Goal: Task Accomplishment & Management: Use online tool/utility

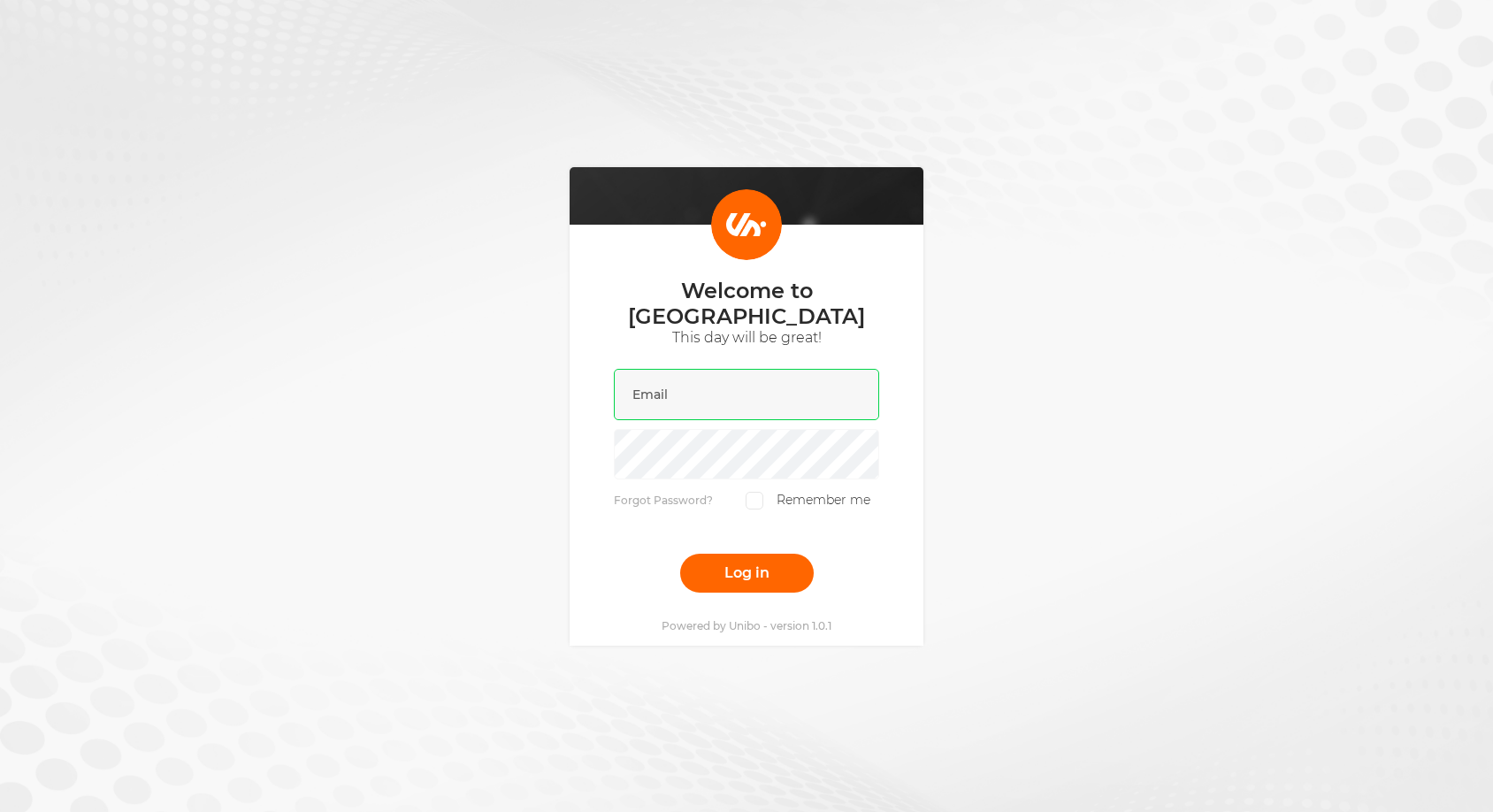
click at [767, 389] on input "email" at bounding box center [746, 394] width 265 height 51
click at [0, 811] on com-1password-button at bounding box center [0, 824] width 0 height 0
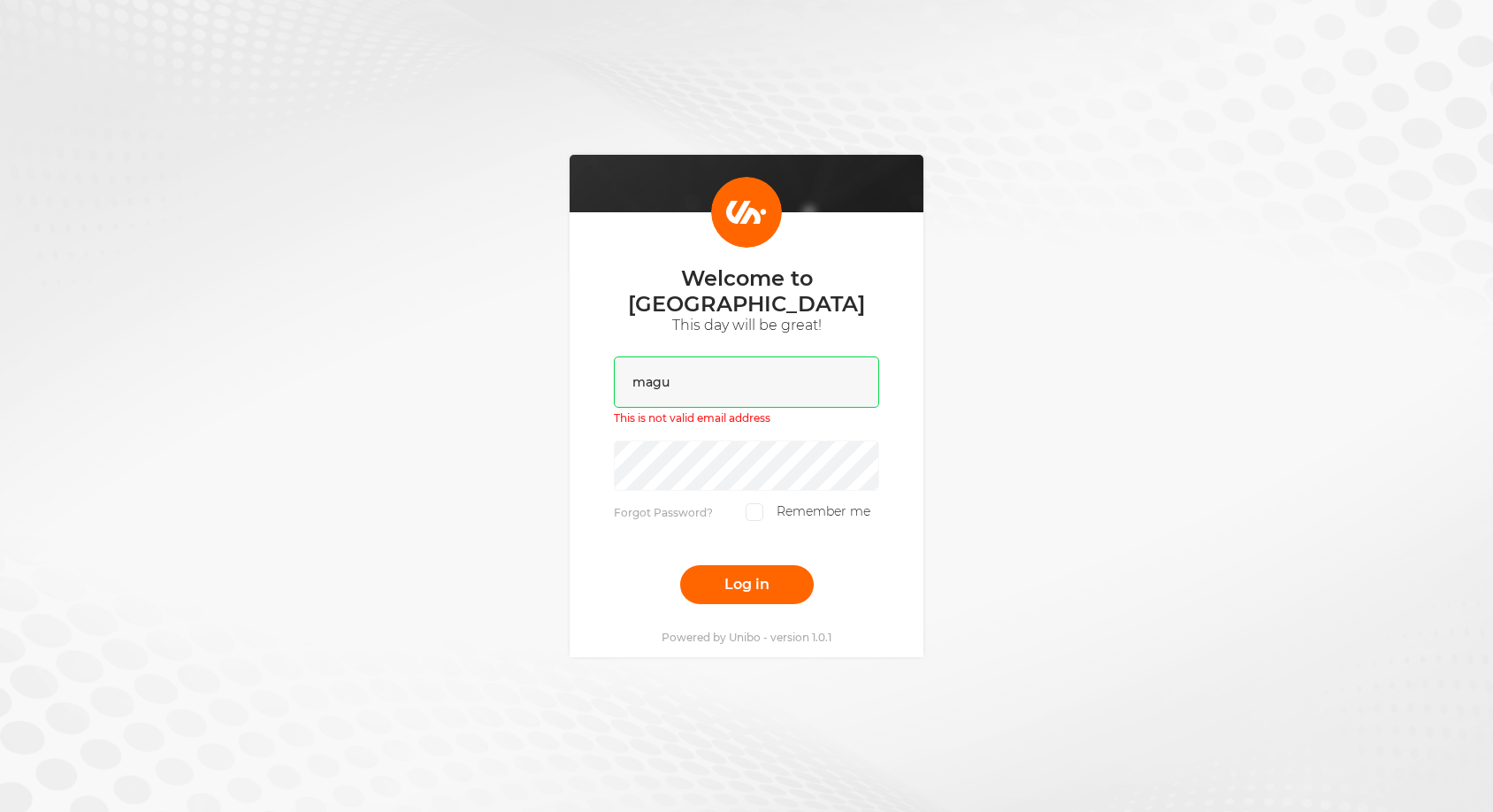
type input "magun"
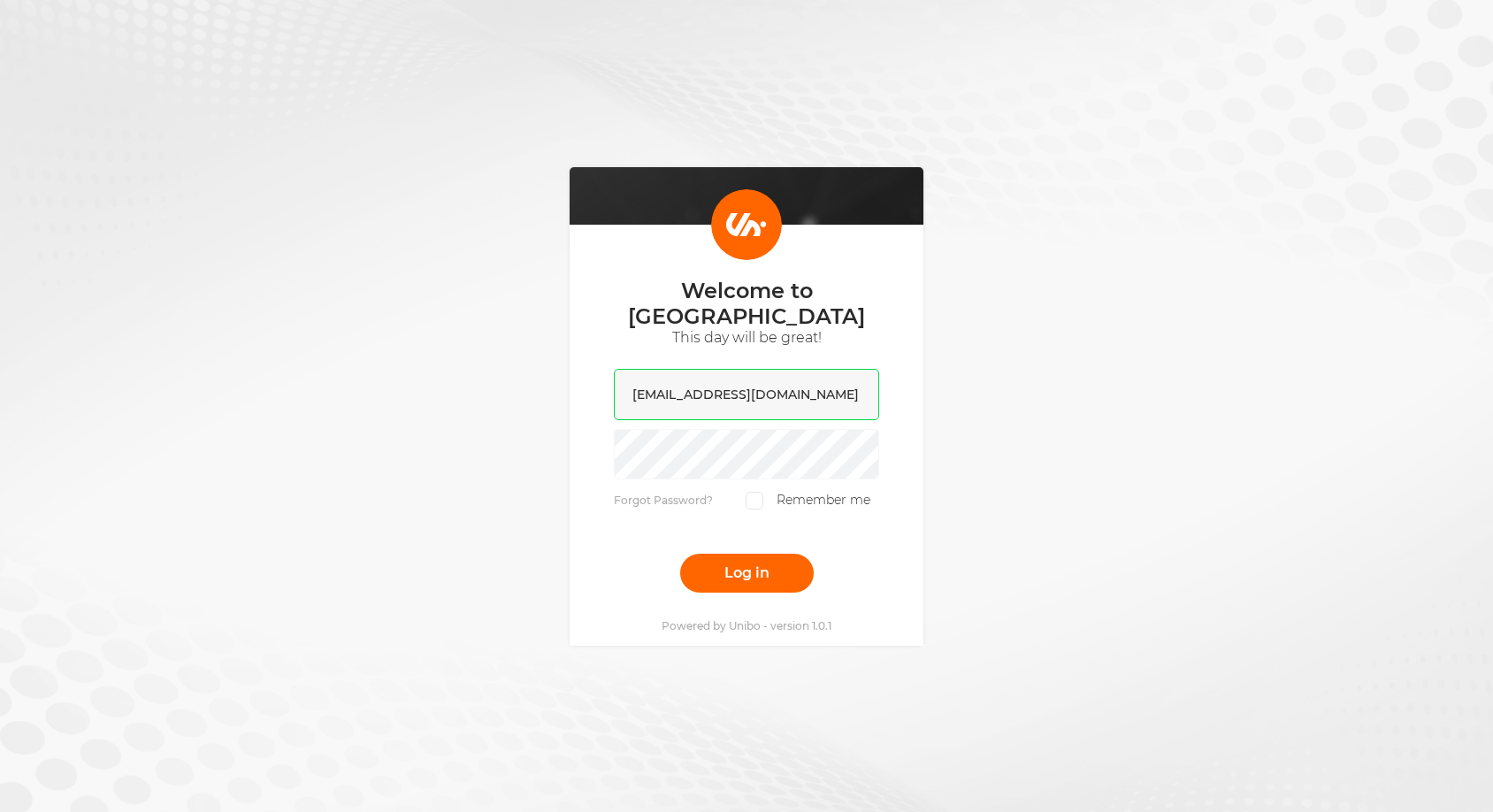
type input "[EMAIL_ADDRESS][DOMAIN_NAME]"
click at [680, 554] on button "Log in" at bounding box center [746, 573] width 134 height 39
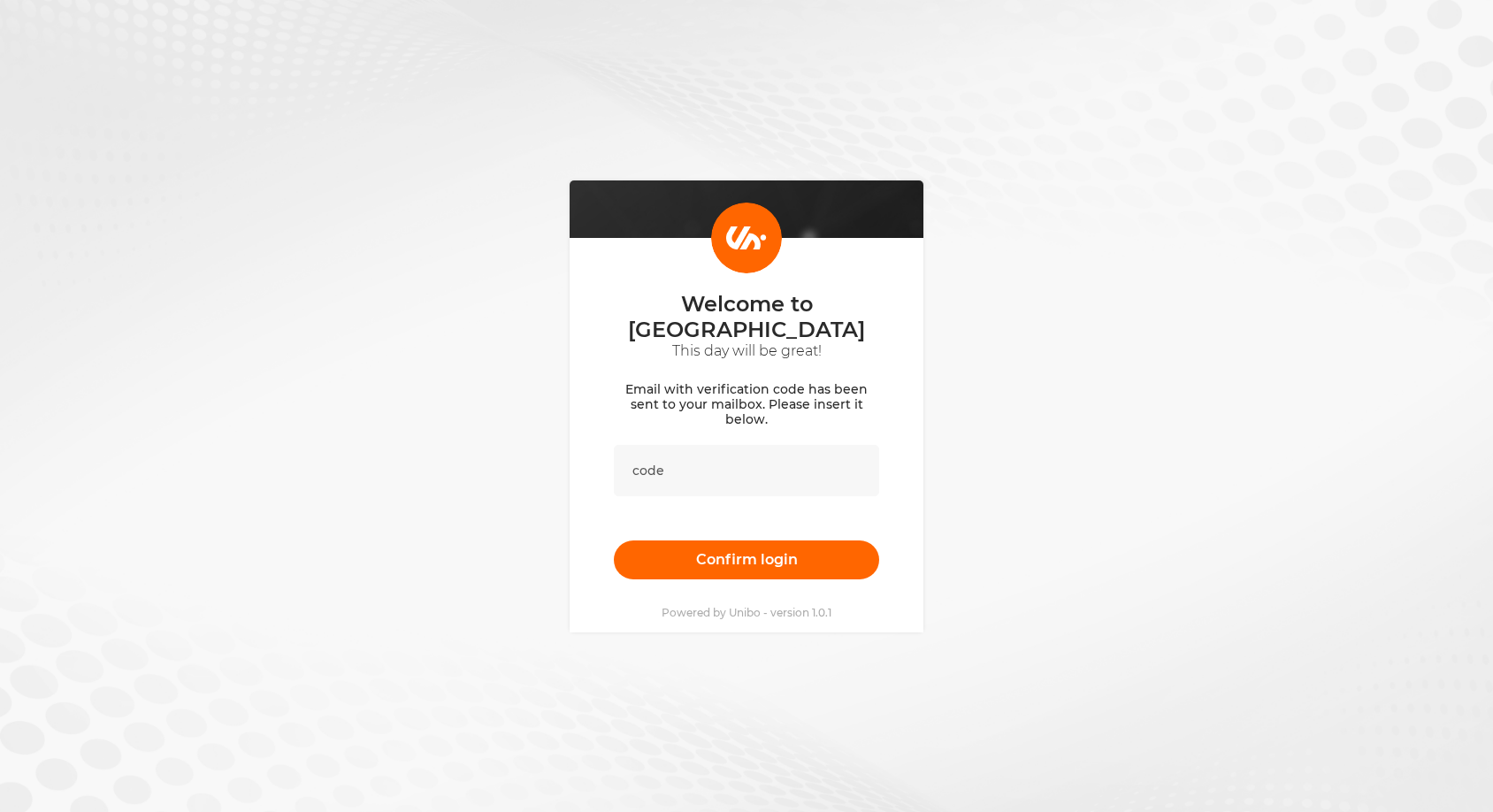
click at [563, 310] on div "Welcome to [GEOGRAPHIC_DATA] This day will be great! Email with verification co…" at bounding box center [746, 406] width 1493 height 812
click at [679, 394] on p "Email with verification code has been sent to your mailbox. Please insert it be…" at bounding box center [746, 405] width 265 height 45
click at [686, 468] on input "text" at bounding box center [746, 470] width 265 height 51
paste input "818618"
type input "818618"
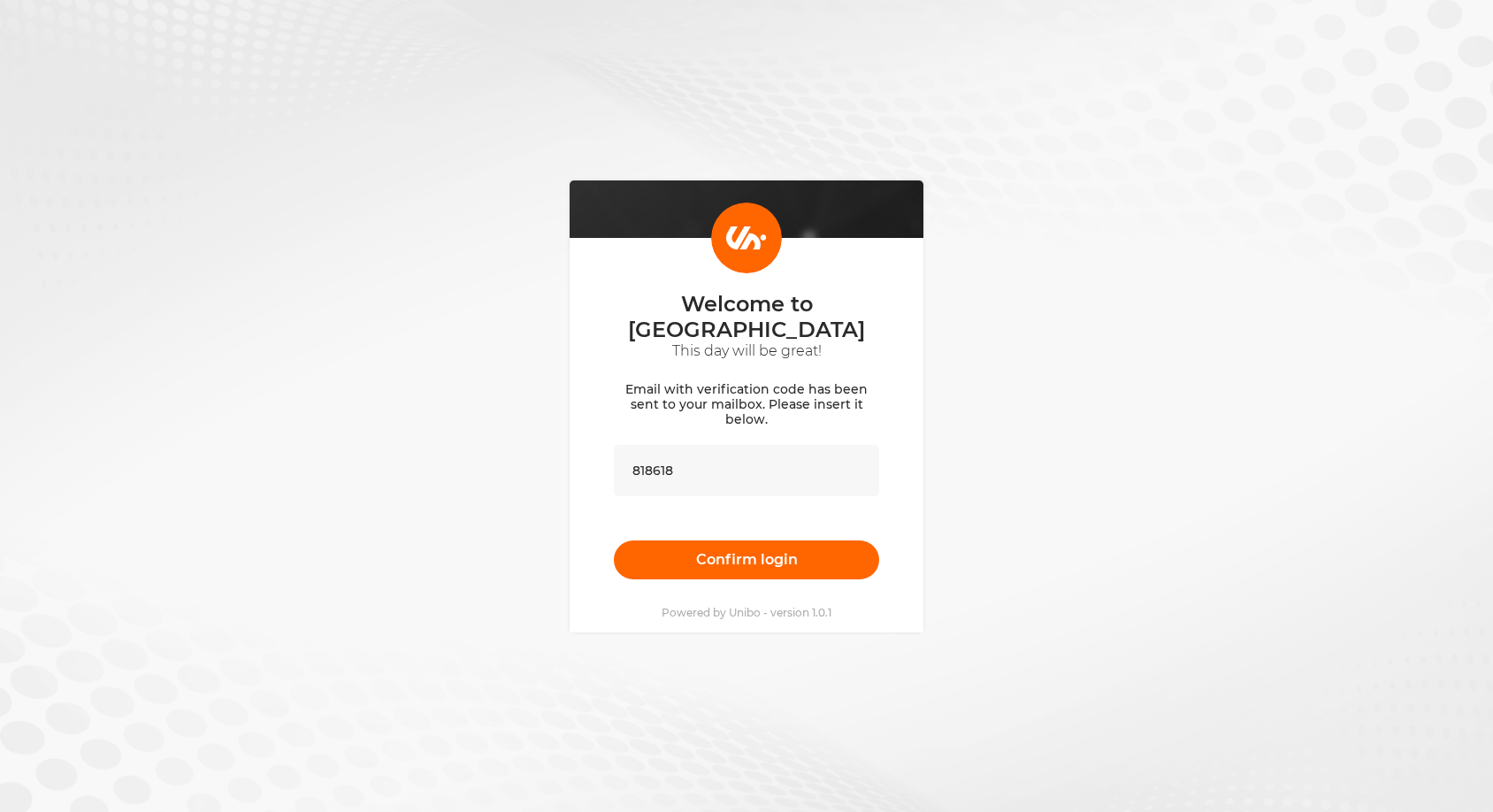
click at [549, 589] on div "Welcome to [GEOGRAPHIC_DATA] This day will be great! Email with verification co…" at bounding box center [746, 406] width 1493 height 812
click at [701, 572] on div "Welcome to [GEOGRAPHIC_DATA] This day will be great! Email with verification co…" at bounding box center [746, 435] width 354 height 395
click at [712, 557] on button "Confirm login" at bounding box center [746, 560] width 265 height 39
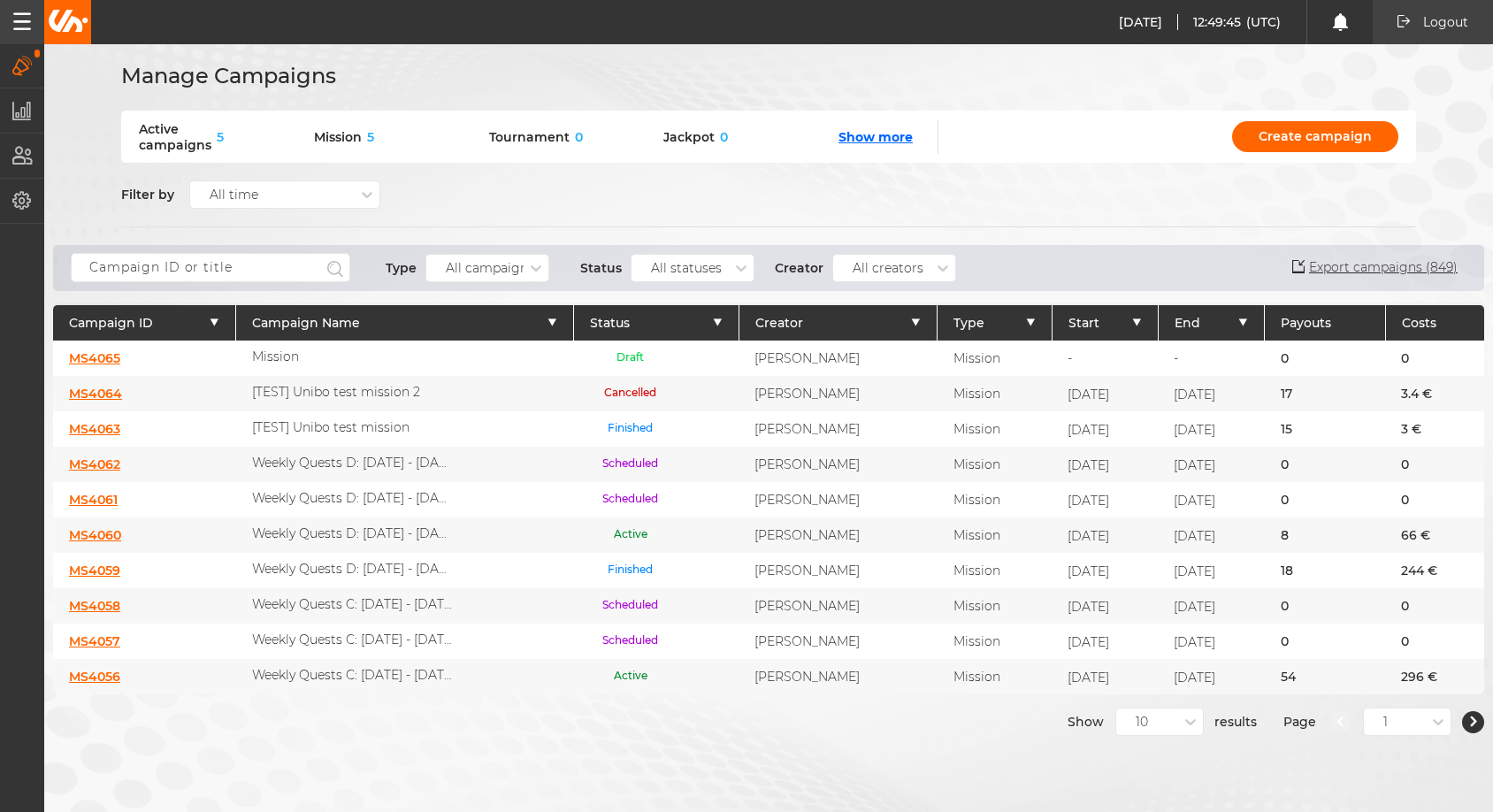
click at [32, 35] on button "button" at bounding box center [22, 22] width 44 height 44
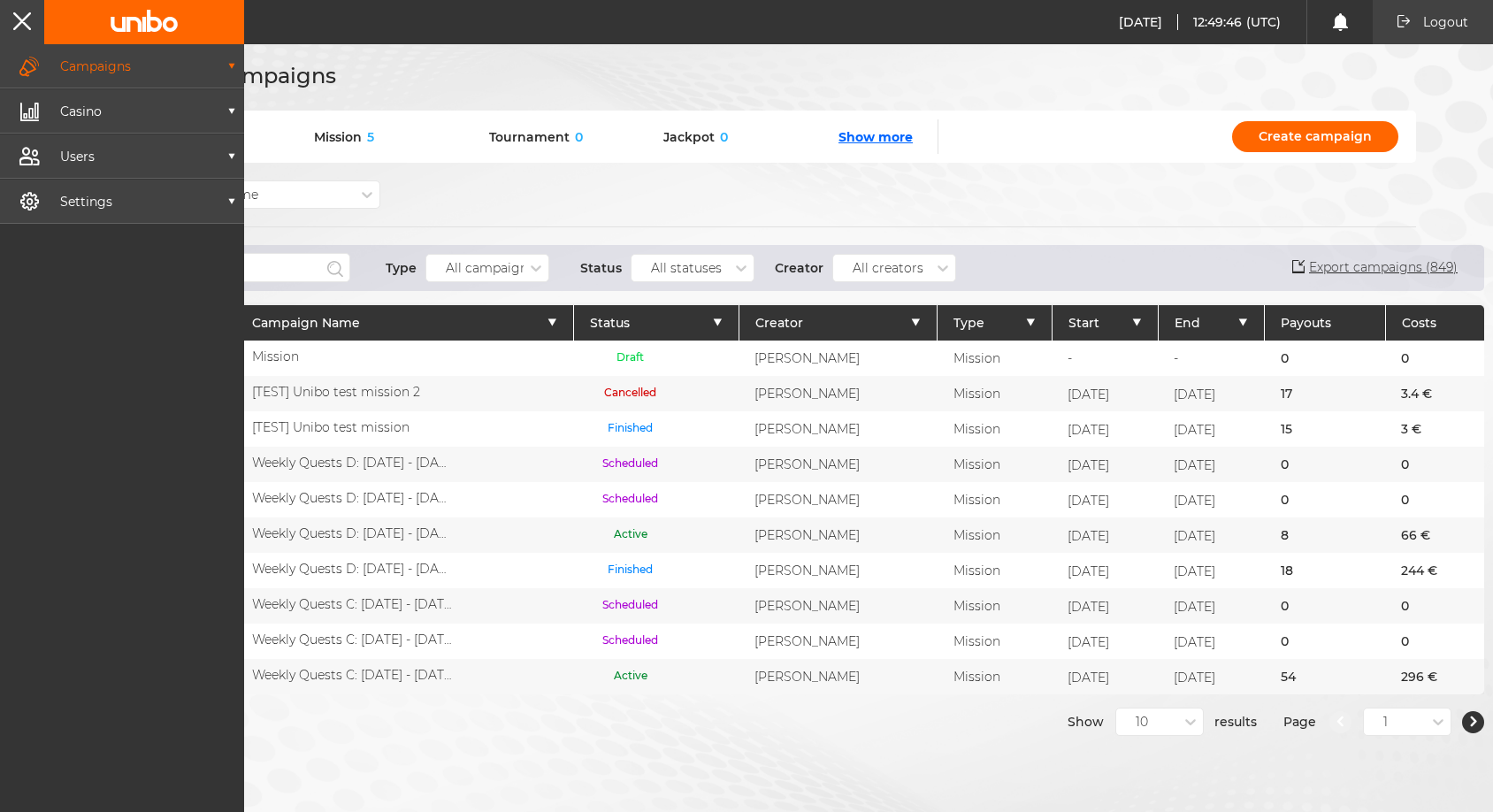
click at [237, 72] on button "Campaigns" at bounding box center [122, 66] width 245 height 43
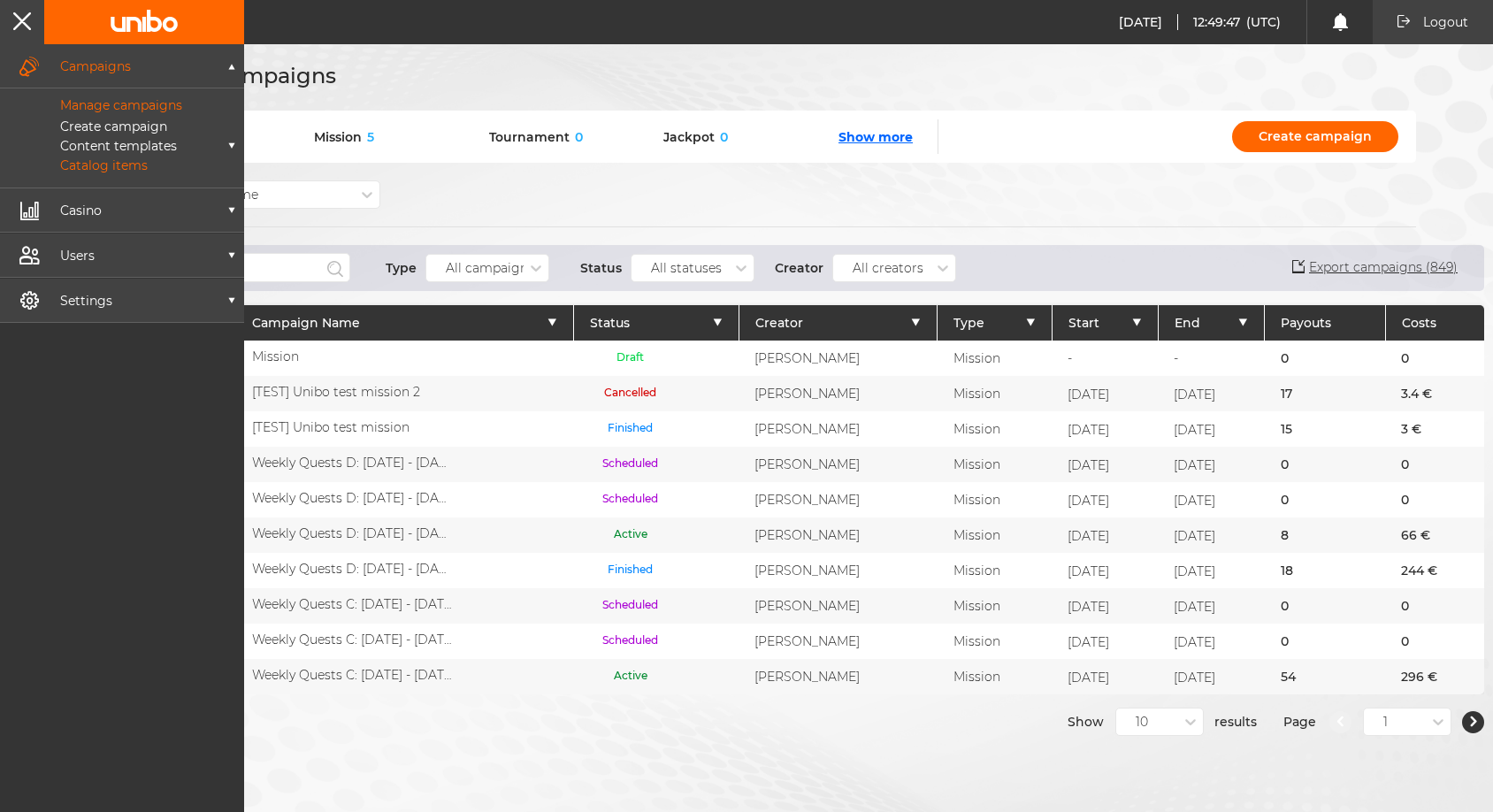
click at [111, 164] on p "Catalog items" at bounding box center [84, 165] width 128 height 16
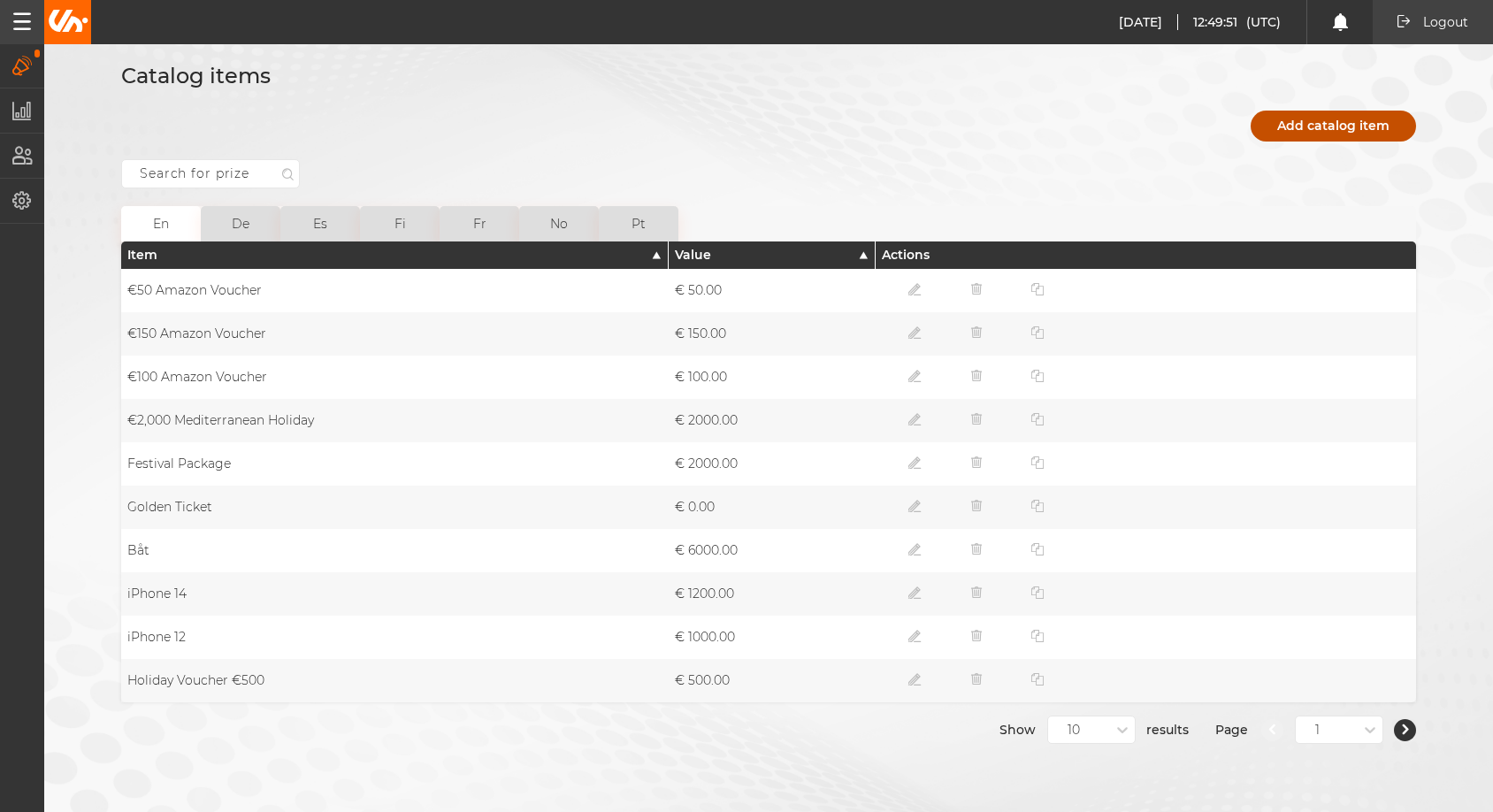
click at [1301, 111] on button "Add catalog item" at bounding box center [1333, 127] width 165 height 31
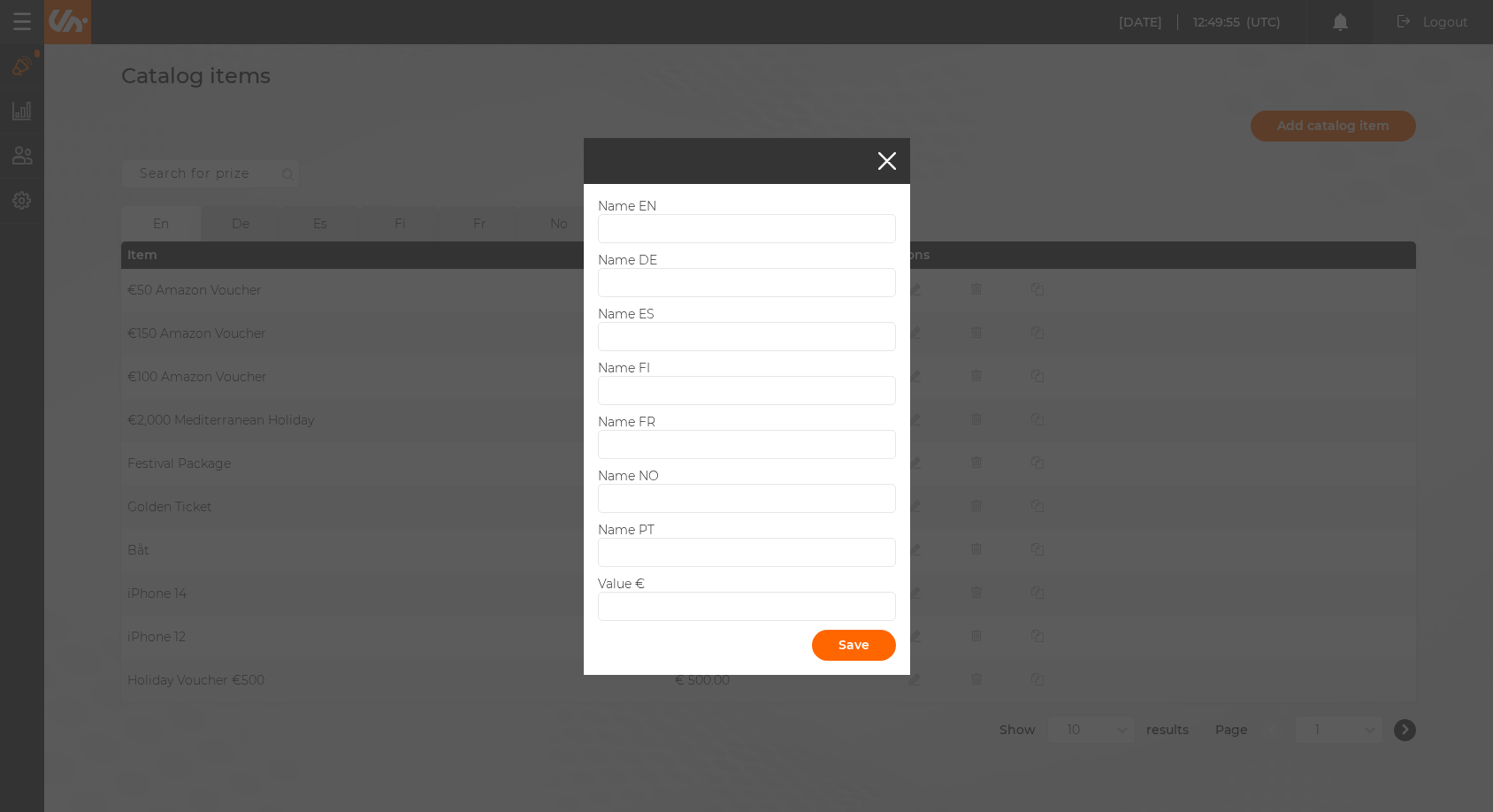
click at [878, 165] on button "button" at bounding box center [887, 161] width 18 height 18
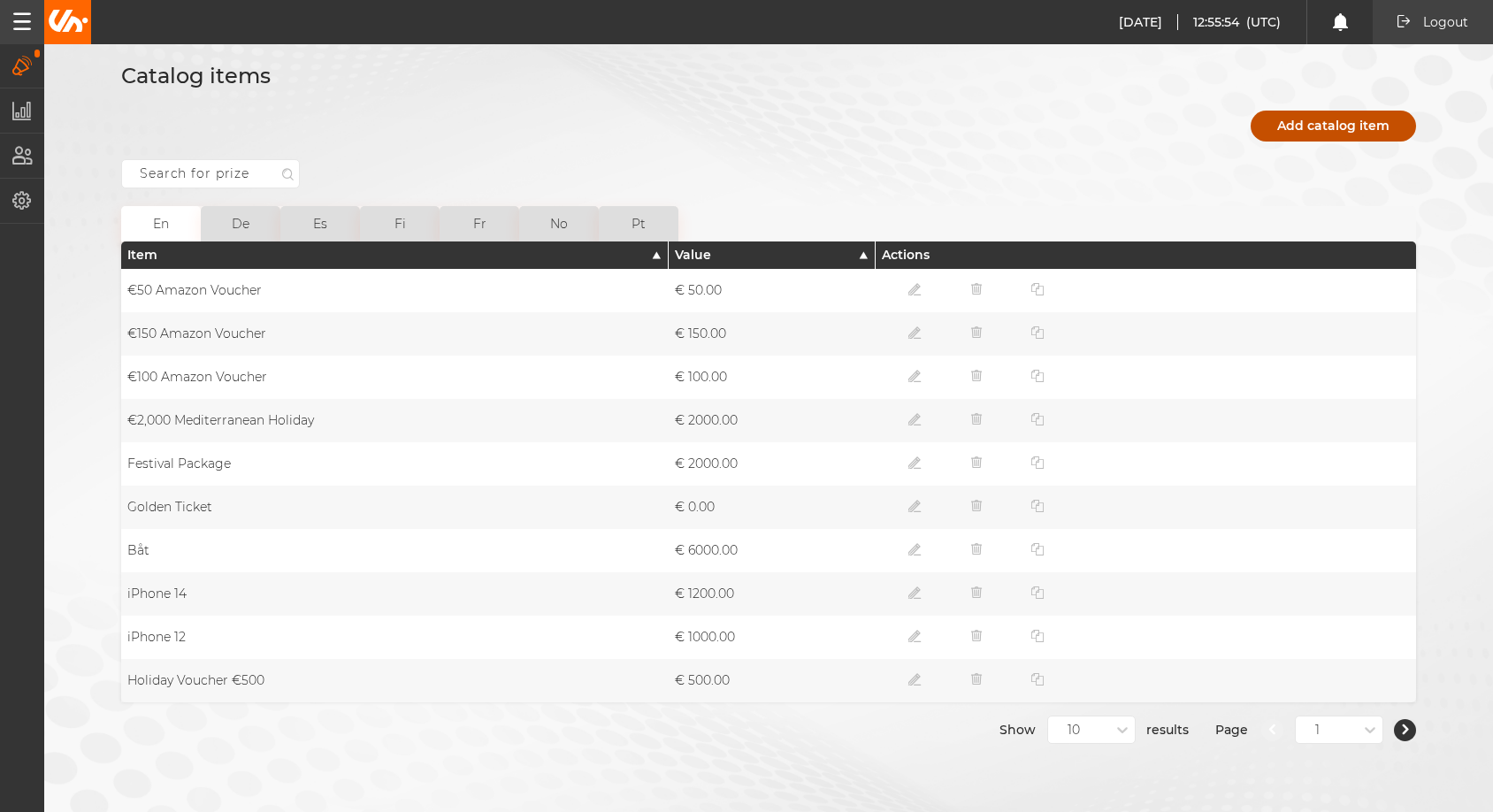
click at [1345, 128] on button "Add catalog item" at bounding box center [1333, 127] width 165 height 31
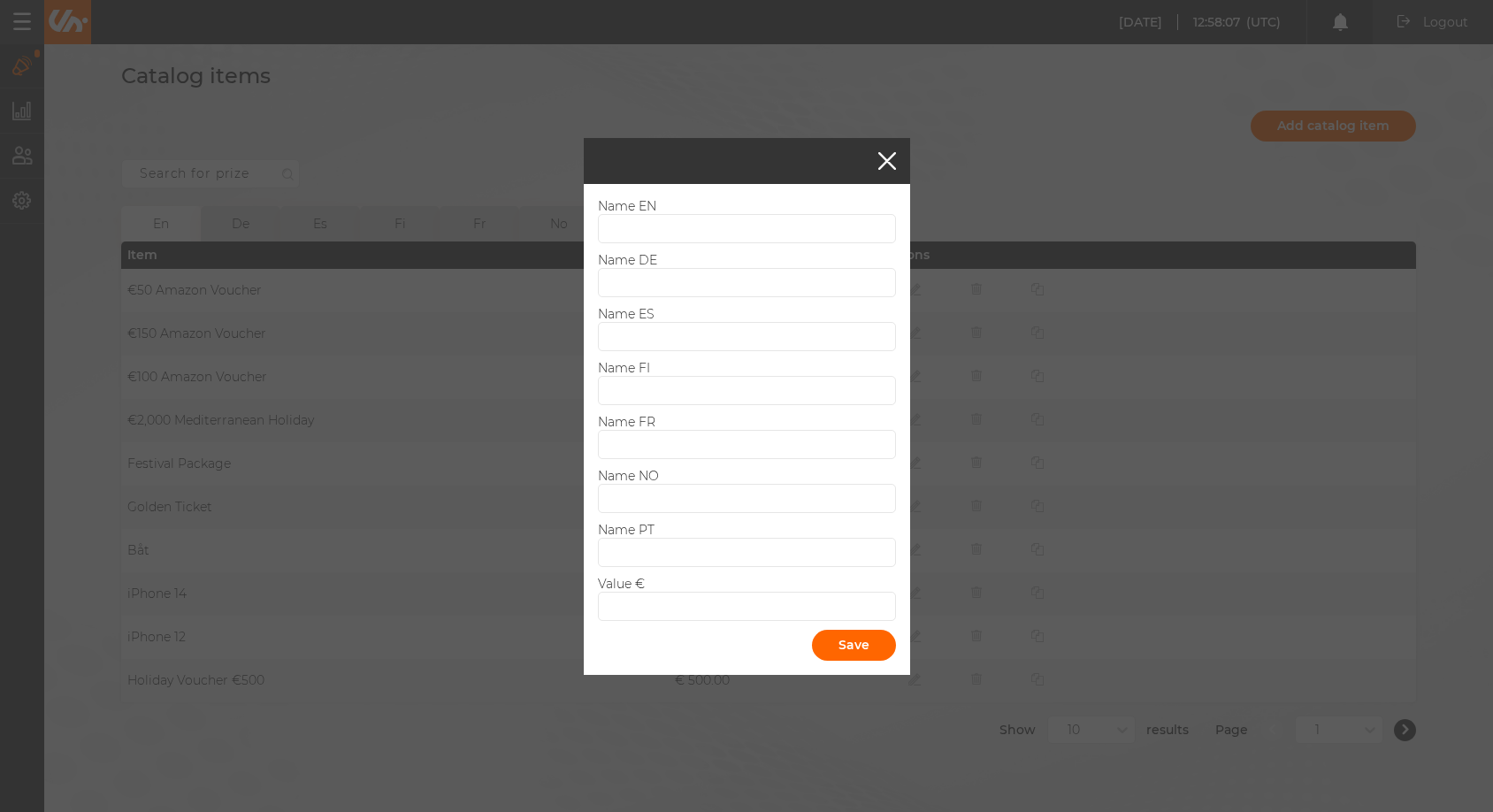
click at [878, 167] on button "button" at bounding box center [887, 161] width 18 height 18
